Goal: Check status: Check status

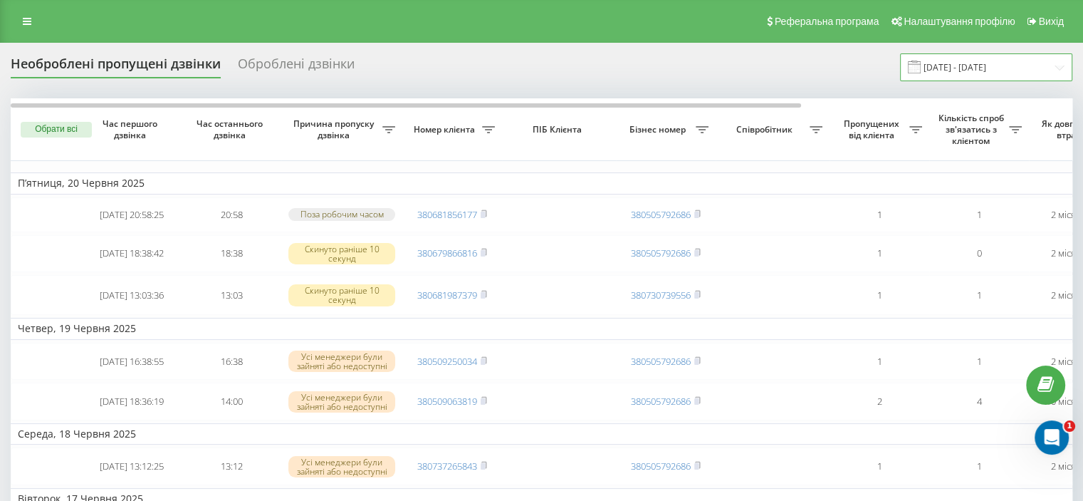
click at [994, 63] on input "20.05.2025 - 20.06.2025" at bounding box center [986, 67] width 172 height 28
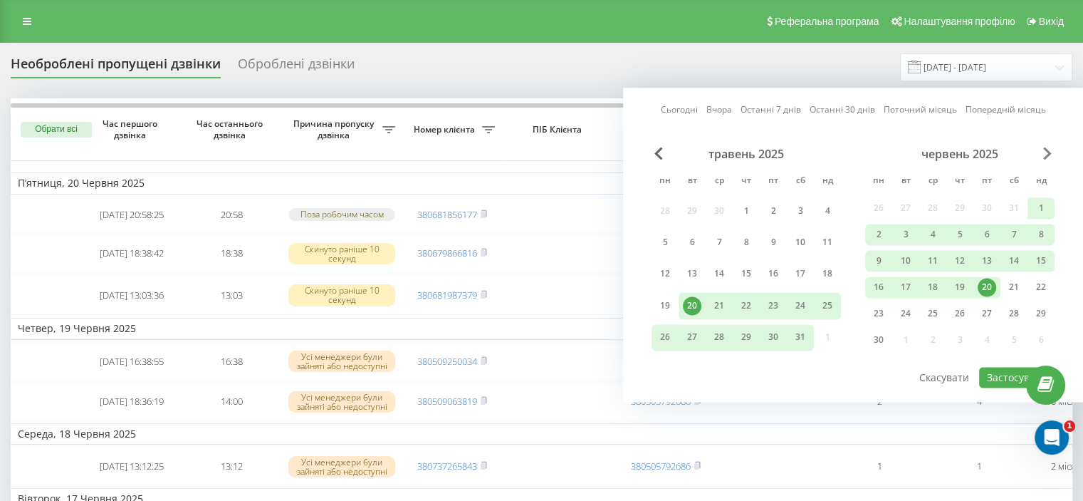
click at [1046, 156] on span "Next Month" at bounding box center [1047, 153] width 9 height 13
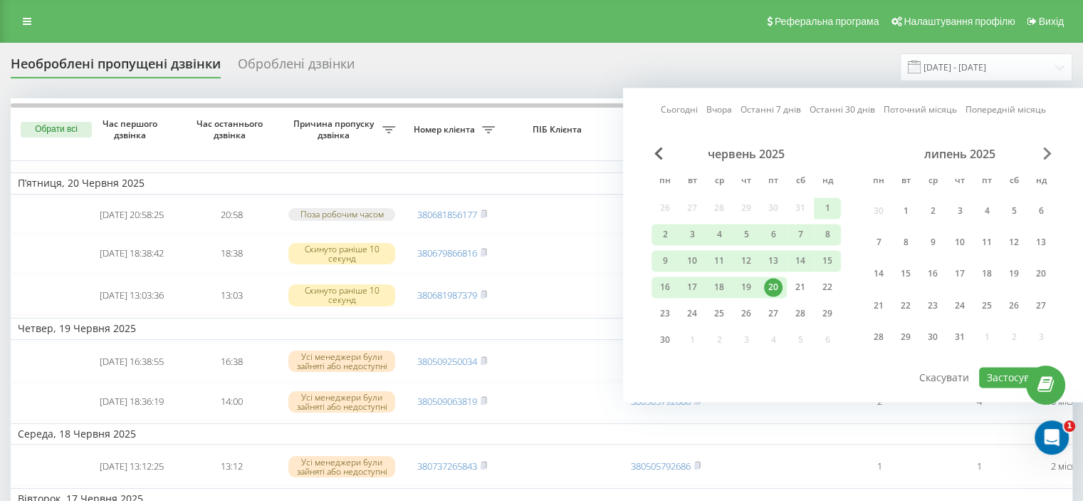
click at [1046, 156] on span "Next Month" at bounding box center [1047, 153] width 9 height 13
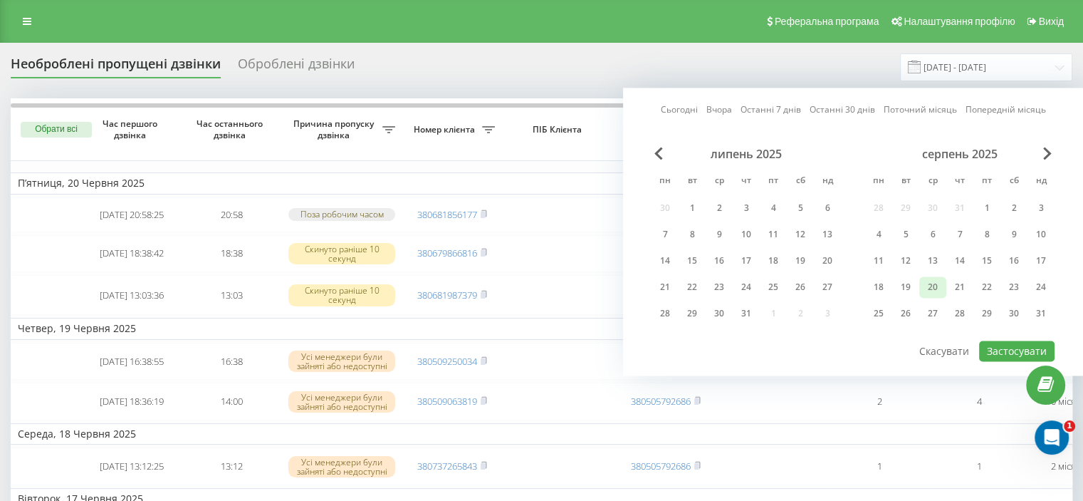
click at [938, 283] on div "20" at bounding box center [933, 287] width 19 height 19
click at [957, 283] on div "21" at bounding box center [960, 287] width 19 height 19
click at [1023, 341] on button "Застосувати" at bounding box center [1016, 350] width 75 height 21
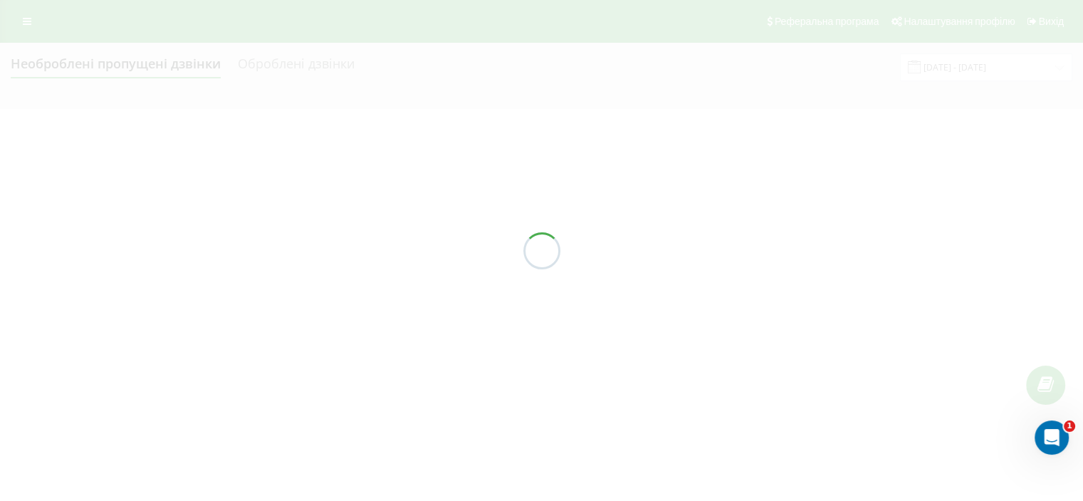
type input "[DATE] - [DATE]"
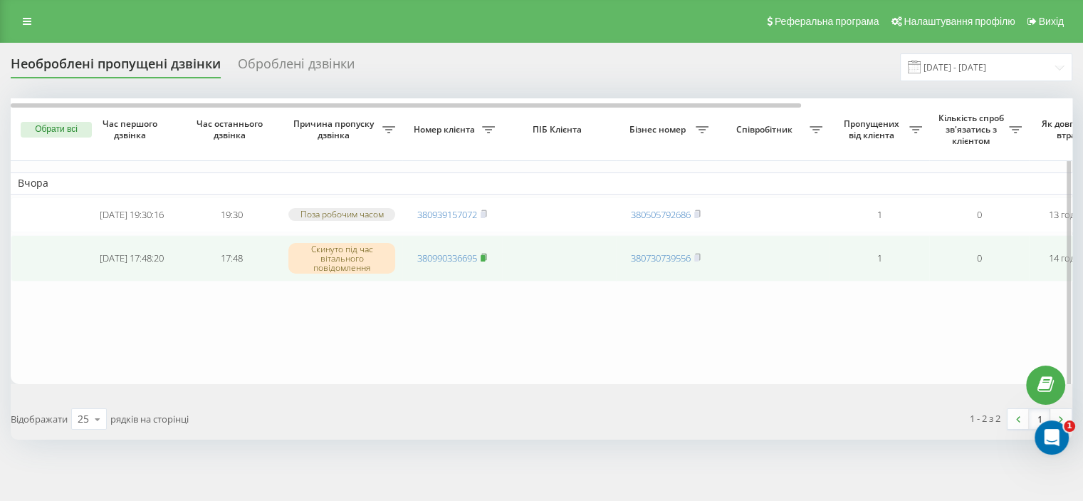
click at [482, 259] on rect at bounding box center [483, 258] width 4 height 6
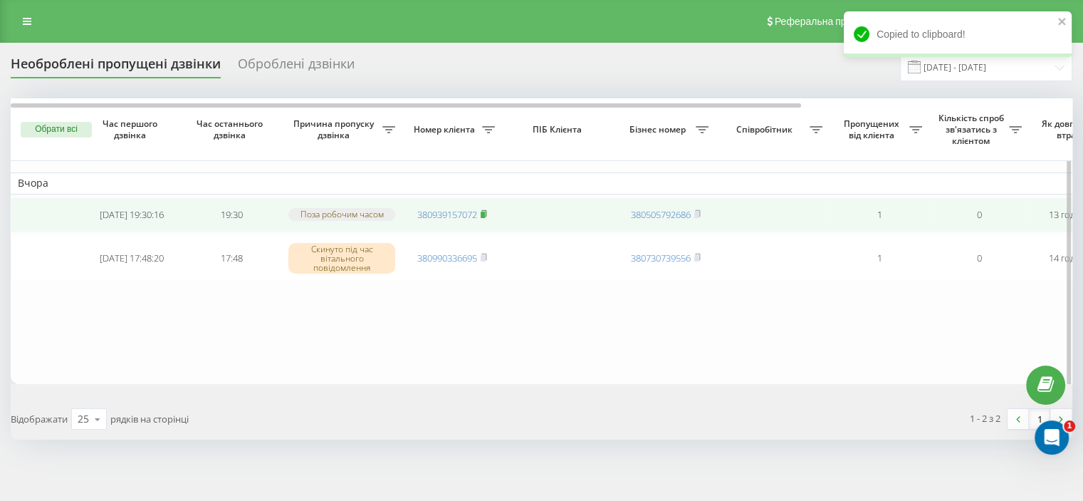
click at [484, 216] on rect at bounding box center [483, 215] width 4 height 6
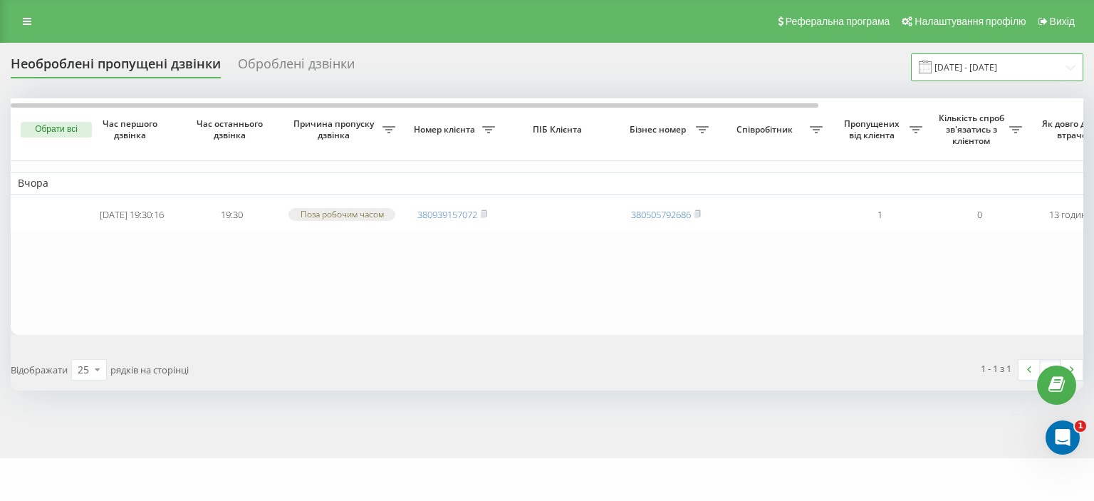
click at [963, 67] on input "[DATE] - [DATE]" at bounding box center [997, 67] width 172 height 28
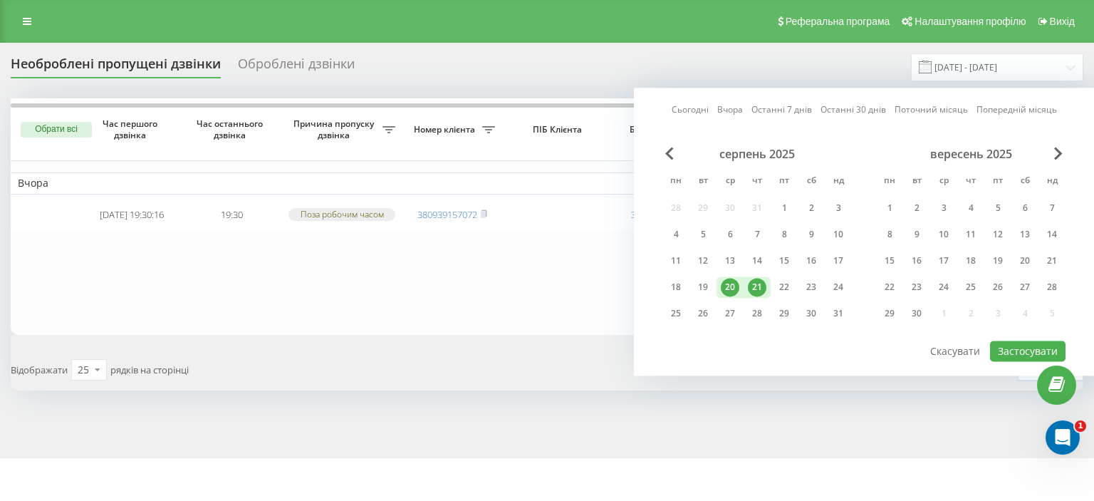
click at [758, 284] on div "21" at bounding box center [757, 287] width 19 height 19
click at [1028, 353] on button "Застосувати" at bounding box center [1027, 350] width 75 height 21
type input "[DATE] - [DATE]"
